Goal: Navigation & Orientation: Find specific page/section

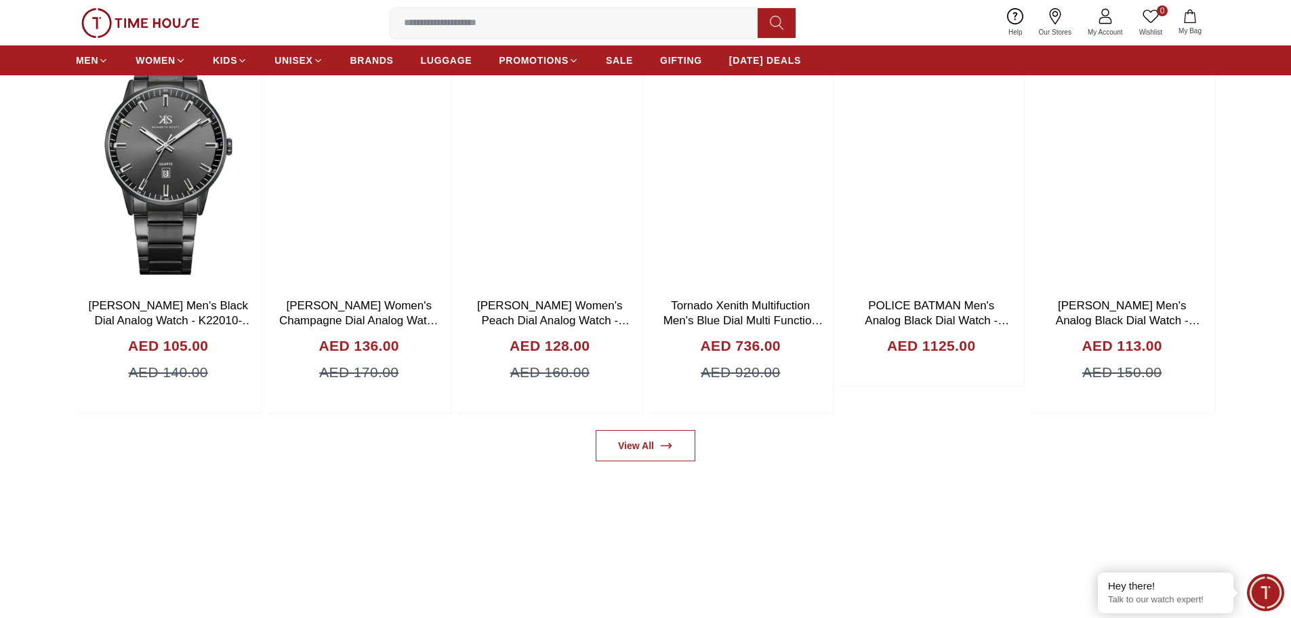
scroll to position [1085, 0]
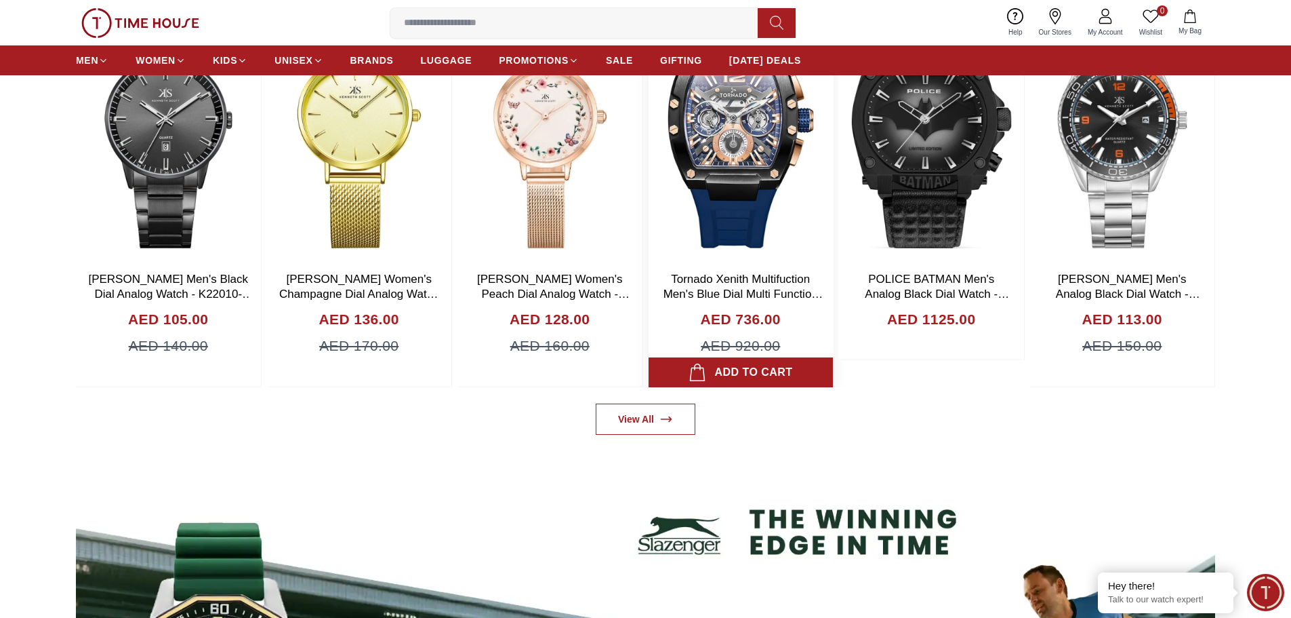
click at [765, 185] on img at bounding box center [741, 129] width 185 height 271
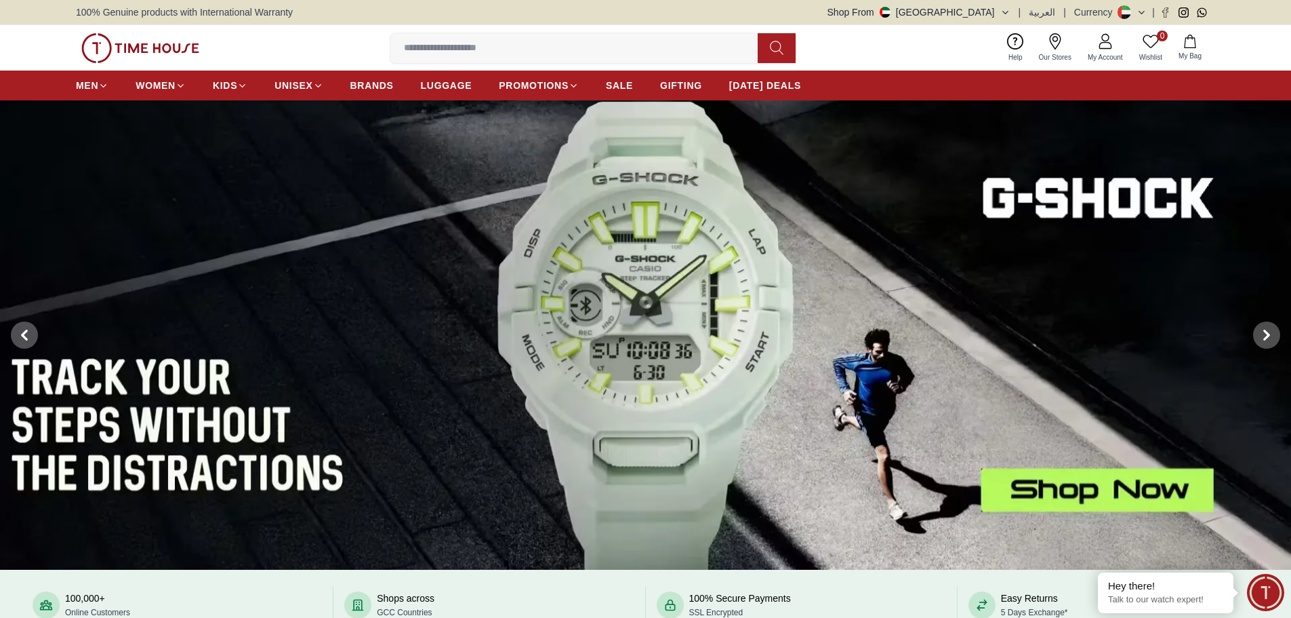
click at [765, 48] on button at bounding box center [777, 48] width 38 height 30
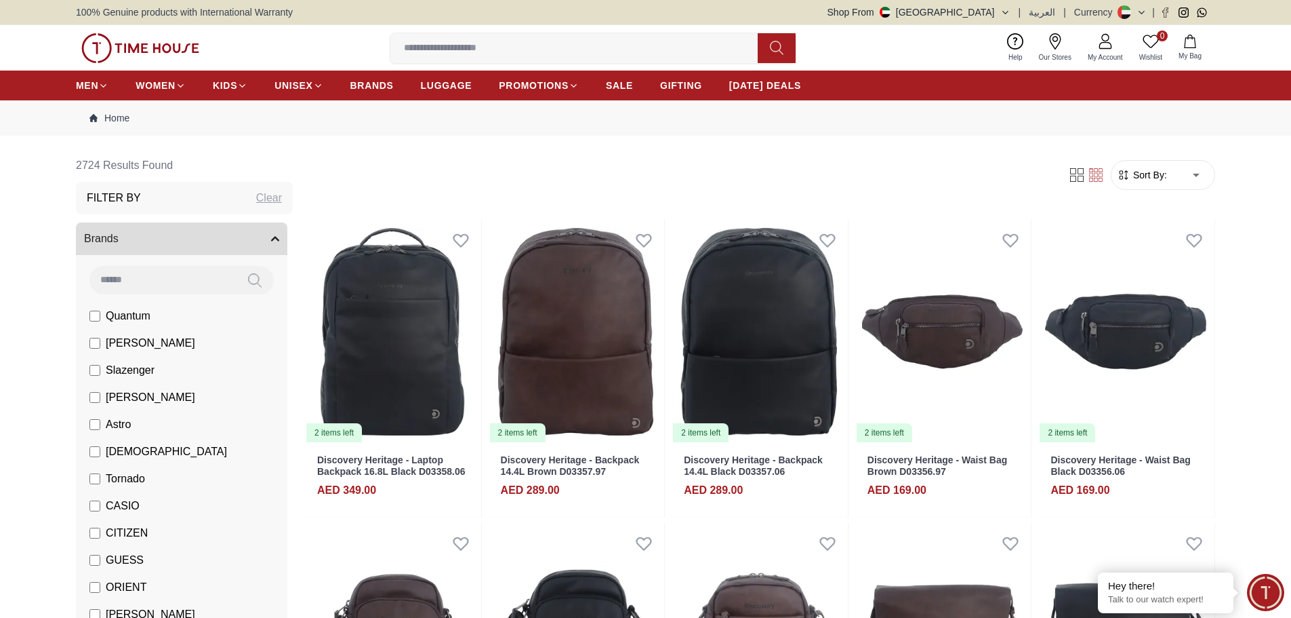
click at [995, 17] on button "Shop From [GEOGRAPHIC_DATA]" at bounding box center [919, 12] width 183 height 14
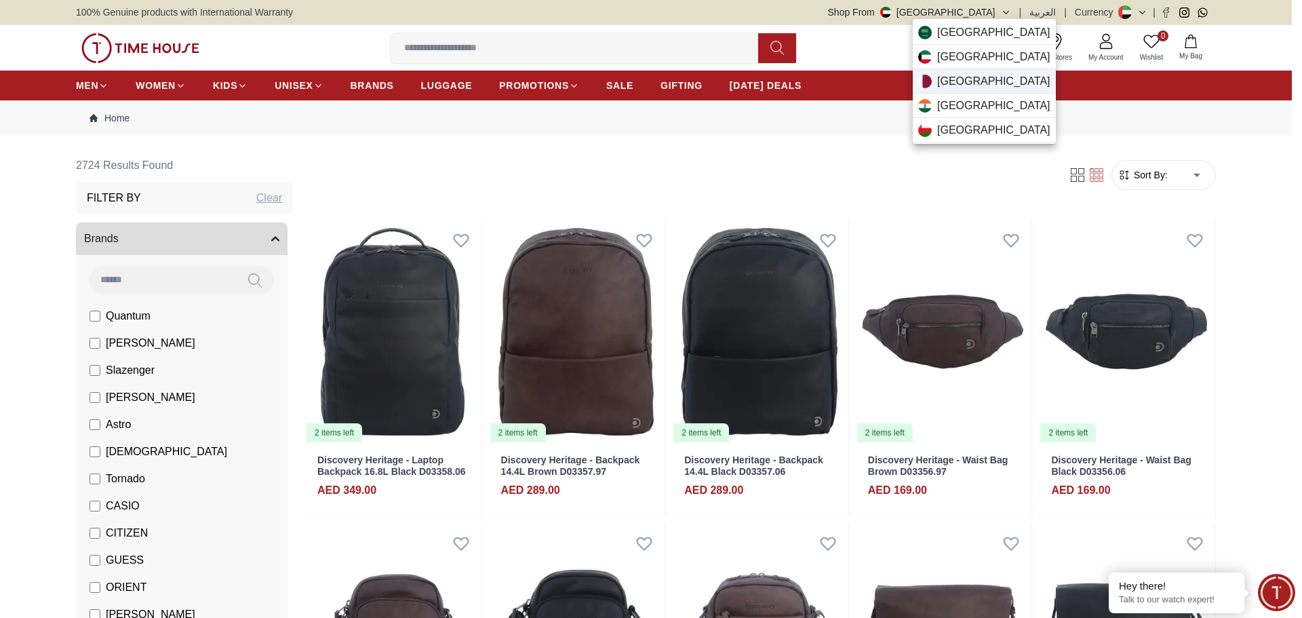
click at [950, 82] on span "[GEOGRAPHIC_DATA]" at bounding box center [993, 81] width 113 height 16
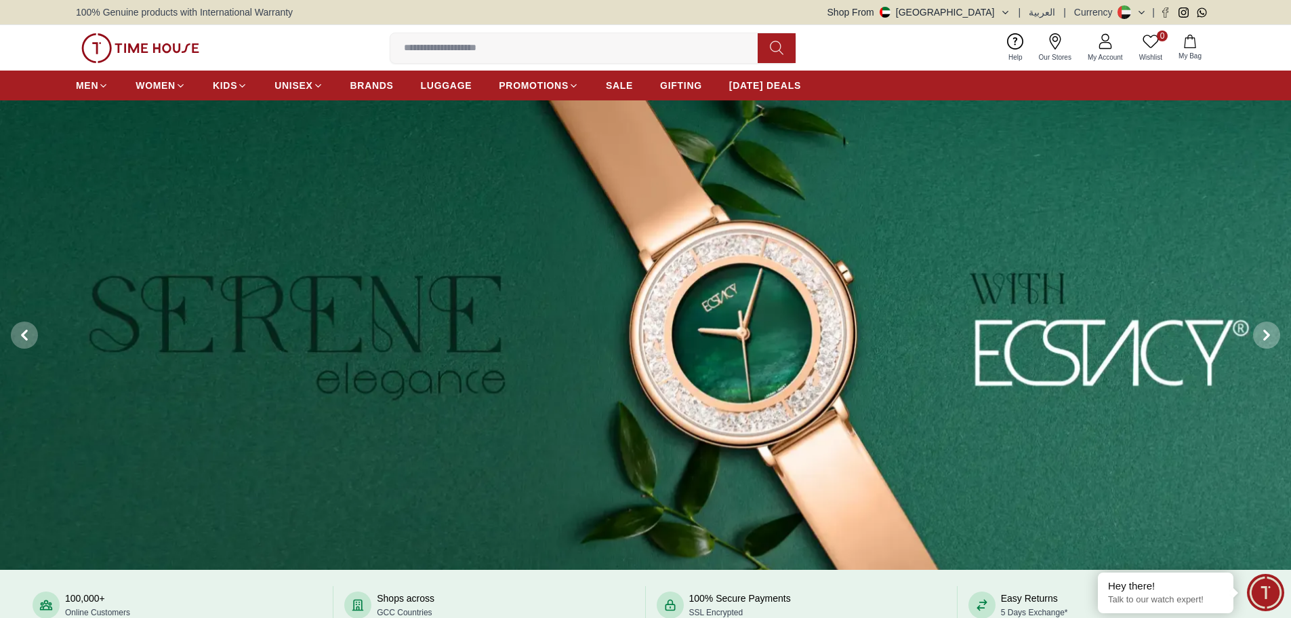
click at [1010, 12] on icon "button" at bounding box center [1006, 12] width 10 height 10
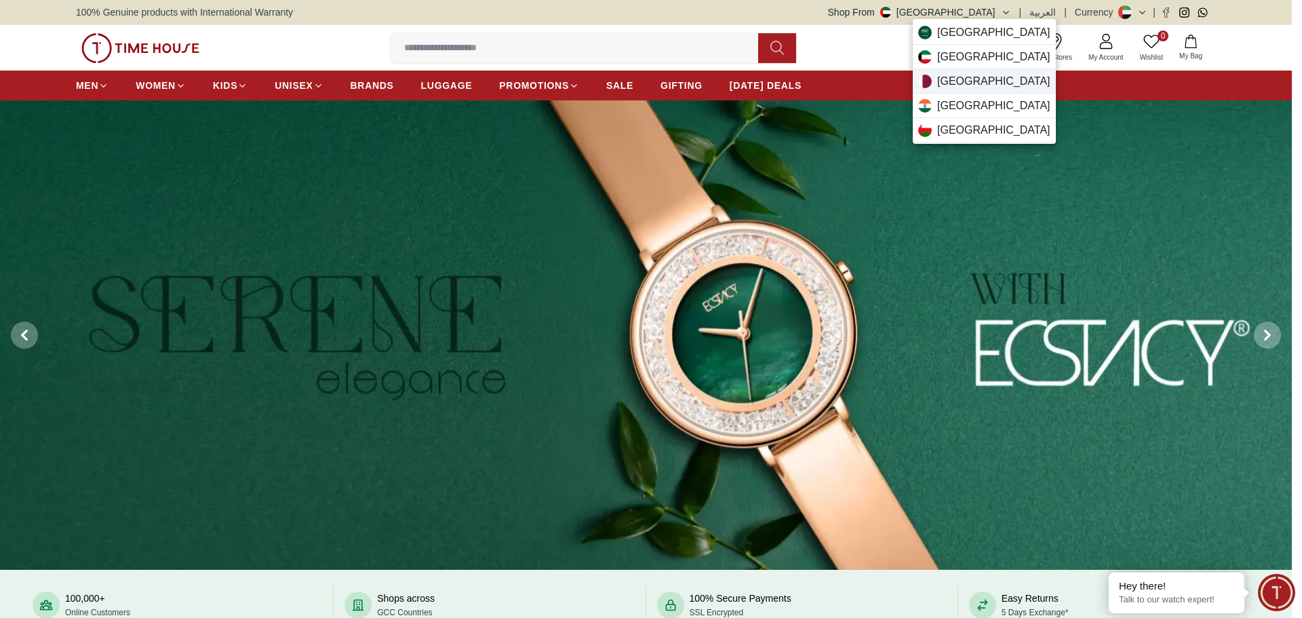
click at [941, 84] on span "[GEOGRAPHIC_DATA]" at bounding box center [993, 81] width 113 height 16
